Goal: Complete application form

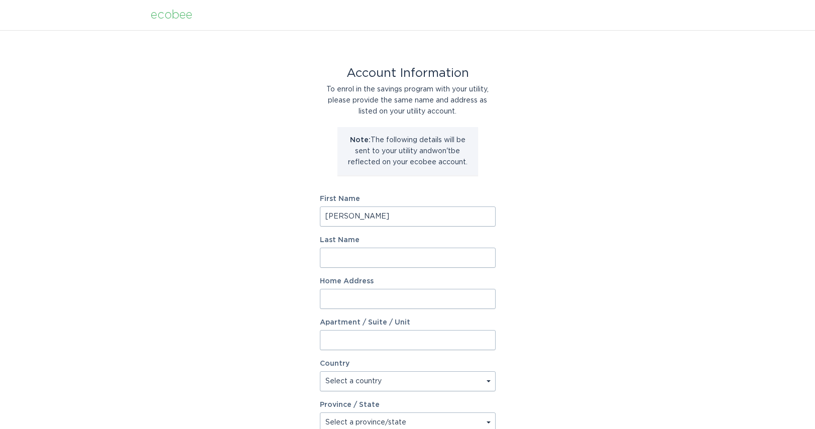
type input "Scott"
type input "garnett"
type input "6162 calle bodega"
select select "US"
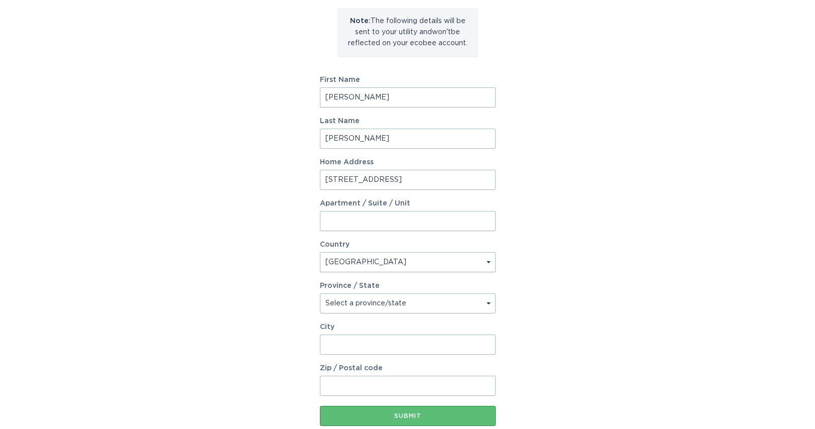
scroll to position [147, 0]
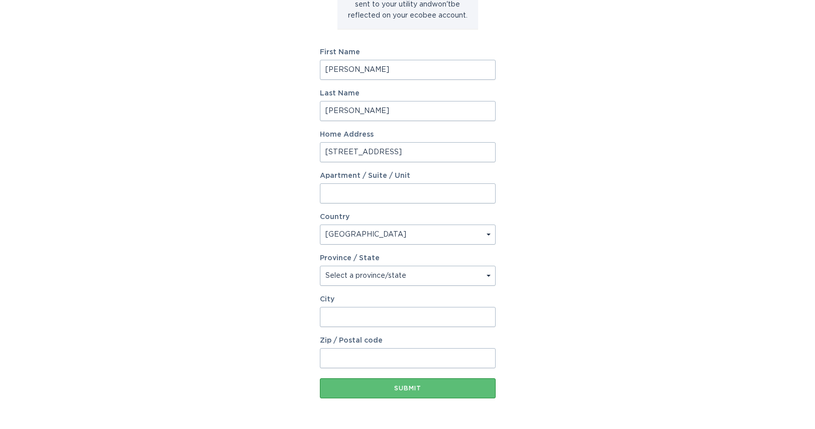
select select "CA"
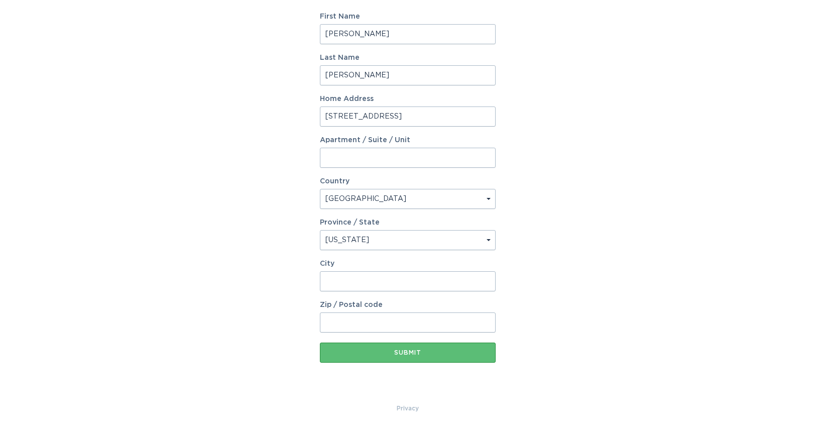
scroll to position [182, 0]
type input "camarillo"
type input "93012"
click at [420, 352] on div "Submit" at bounding box center [408, 353] width 166 height 6
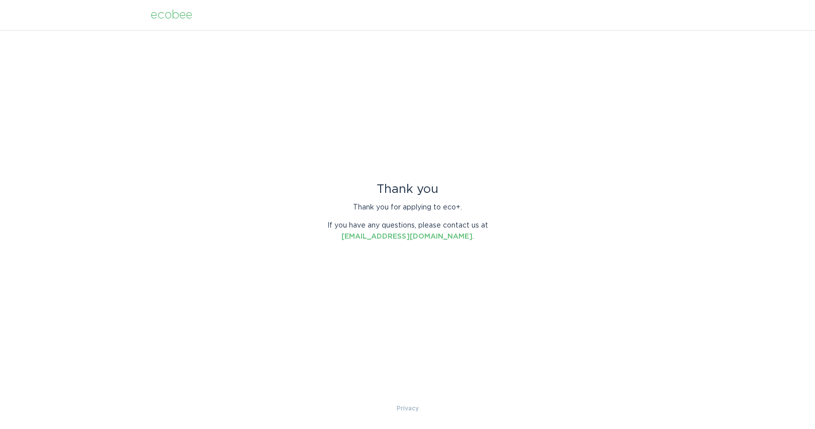
scroll to position [0, 0]
